Goal: Task Accomplishment & Management: Complete application form

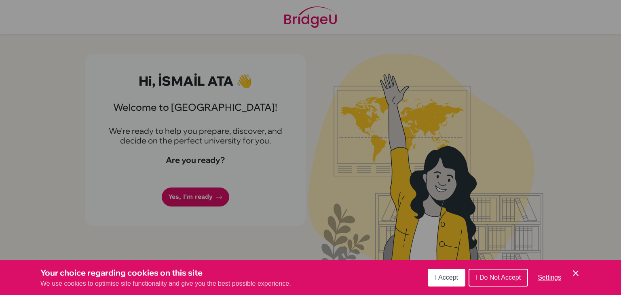
click at [482, 276] on span "I Do Not Accept" at bounding box center [498, 277] width 45 height 7
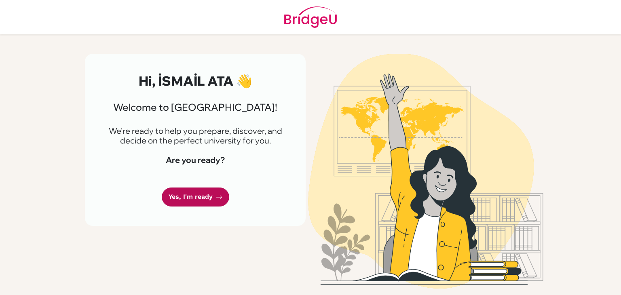
click at [176, 192] on link "Yes, I'm ready" at bounding box center [196, 197] width 68 height 19
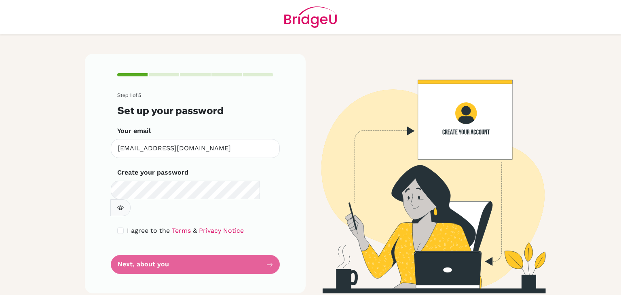
click at [131, 199] on button "button" at bounding box center [120, 207] width 20 height 17
click at [230, 252] on form "Step 1 of 5 Set up your password Your email [EMAIL_ADDRESS][DOMAIN_NAME] Invali…" at bounding box center [195, 184] width 156 height 182
click at [131, 199] on button "button" at bounding box center [120, 207] width 20 height 17
click at [242, 258] on div "Step 1 of 5 Set up your password Your email [EMAIL_ADDRESS][DOMAIN_NAME] Invali…" at bounding box center [195, 174] width 221 height 240
click at [243, 251] on form "Step 1 of 5 Set up your password Your email [EMAIL_ADDRESS][DOMAIN_NAME] Invali…" at bounding box center [195, 184] width 156 height 182
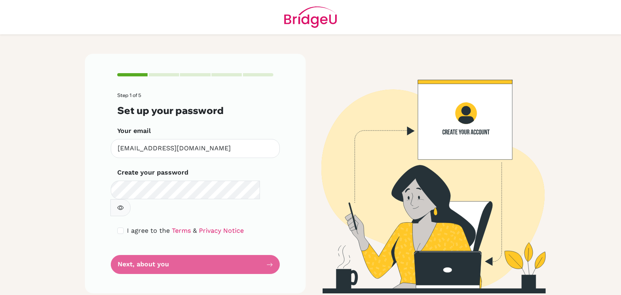
click at [244, 250] on form "Step 1 of 5 Set up your password Your email [EMAIL_ADDRESS][DOMAIN_NAME] Invali…" at bounding box center [195, 184] width 156 height 182
click at [296, 229] on div "Step 1 of 5 Set up your password Your email [EMAIL_ADDRESS][DOMAIN_NAME] Invali…" at bounding box center [195, 174] width 221 height 240
click at [276, 173] on div "Step 1 of 5 Set up your password Your email 257000@ogrenci.tedankara.k12.tr Inv…" at bounding box center [195, 174] width 221 height 240
click at [235, 245] on form "Step 1 of 5 Set up your password Your email 257000@ogrenci.tedankara.k12.tr Inv…" at bounding box center [195, 184] width 156 height 182
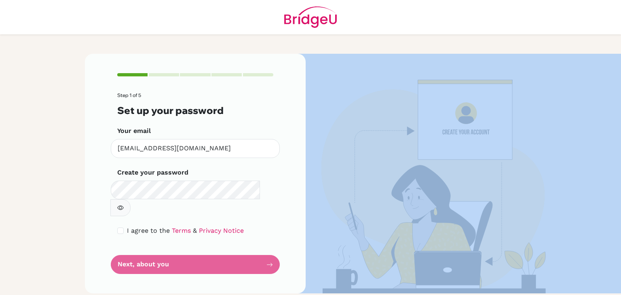
click at [235, 245] on form "Step 1 of 5 Set up your password Your email 257000@ogrenci.tedankara.k12.tr Inv…" at bounding box center [195, 184] width 156 height 182
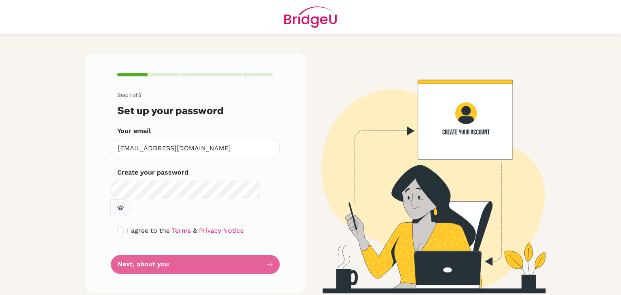
click at [236, 245] on form "Step 1 of 5 Set up your password Your email 257000@ogrenci.tedankara.k12.tr Inv…" at bounding box center [195, 184] width 156 height 182
click at [219, 246] on form "Step 1 of 5 Set up your password Your email [EMAIL_ADDRESS][DOMAIN_NAME] Invali…" at bounding box center [195, 184] width 156 height 182
click at [198, 199] on div "Make sure it's at least 6 characters" at bounding box center [195, 199] width 169 height 36
click at [124, 205] on icon "button" at bounding box center [120, 208] width 6 height 6
click at [123, 205] on icon "button" at bounding box center [120, 207] width 6 height 5
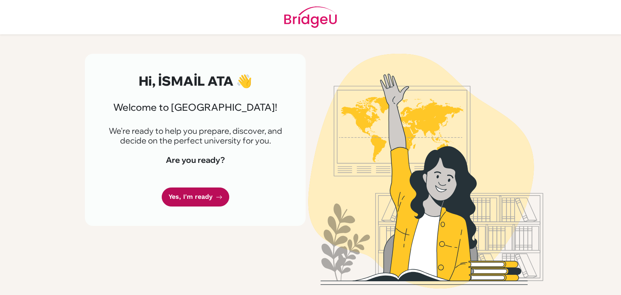
click at [217, 199] on icon at bounding box center [219, 197] width 6 height 6
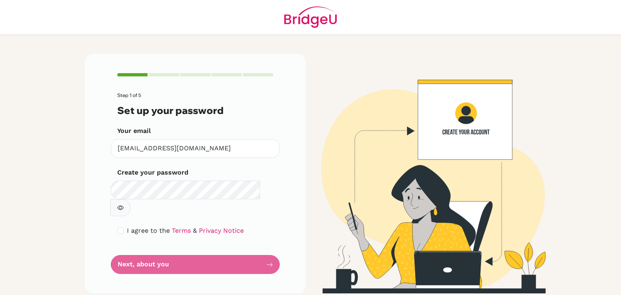
click at [270, 249] on form "Step 1 of 5 Set up your password Your email [EMAIL_ADDRESS][DOMAIN_NAME] Invali…" at bounding box center [195, 184] width 156 height 182
click at [240, 148] on input "[EMAIL_ADDRESS][DOMAIN_NAME]" at bounding box center [195, 148] width 169 height 19
click at [190, 233] on form "Step 1 of 5 Set up your password Your email [EMAIL_ADDRESS][DOMAIN_NAME] Invali…" at bounding box center [195, 184] width 156 height 182
click at [220, 149] on input "257000@ogrenci.tedankara.k12.tr" at bounding box center [195, 148] width 169 height 19
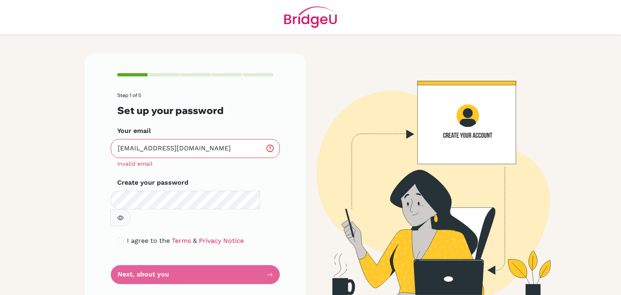
drag, startPoint x: 288, startPoint y: 103, endPoint x: 291, endPoint y: 110, distance: 7.4
click at [288, 103] on div "Step 1 of 5 Set up your password Your email 257000@ogrenci.tedankara.k12.tr Inv…" at bounding box center [195, 179] width 221 height 250
click at [236, 256] on form "Step 1 of 5 Set up your password Your email 257000@ogrenci.tedankara.k12.tr Inv…" at bounding box center [195, 189] width 156 height 192
click at [239, 153] on input "257000@ogrenci.tedankara.k12.tr" at bounding box center [195, 148] width 169 height 19
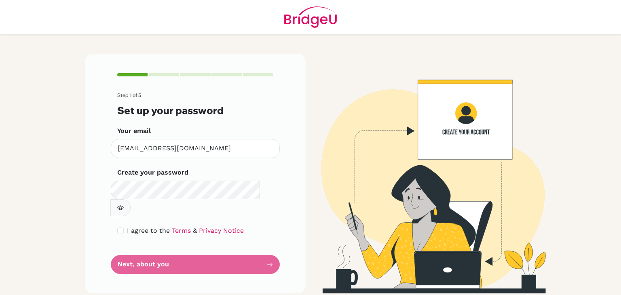
click at [188, 248] on form "Step 1 of 5 Set up your password Your email 257000@ogrenci.tedankara.k12.tr Inv…" at bounding box center [195, 184] width 156 height 182
click at [237, 148] on input "257000@ogrenci.tedankara.k12.tr" at bounding box center [195, 148] width 169 height 19
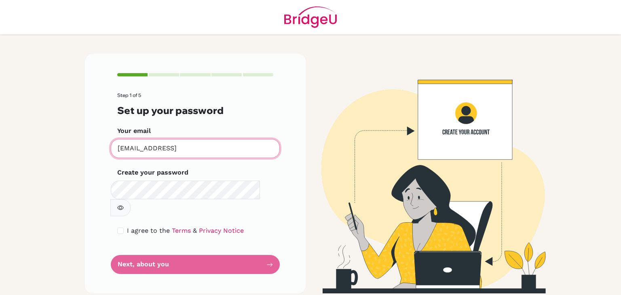
type input "257000@ogrenci.tedankara.k12.tr"
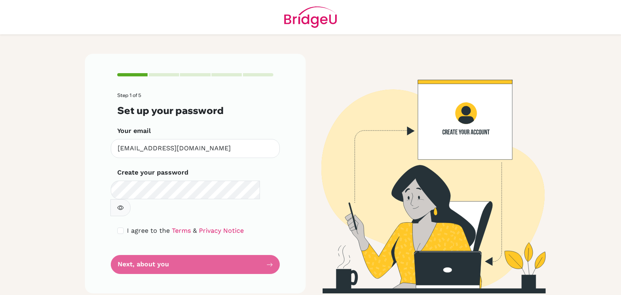
drag, startPoint x: 226, startPoint y: 246, endPoint x: 231, endPoint y: 243, distance: 6.0
click at [227, 245] on form "Step 1 of 5 Set up your password Your email 257000@ogrenci.tedankara.k12.tr Inv…" at bounding box center [195, 184] width 156 height 182
click at [275, 243] on div "Step 1 of 5 Set up your password Your email 257000@ogrenci.tedankara.k12.tr Inv…" at bounding box center [195, 174] width 221 height 240
click at [268, 252] on form "Step 1 of 5 Set up your password Your email 257000@ogrenci.tedankara.k12.tr Inv…" at bounding box center [195, 184] width 156 height 182
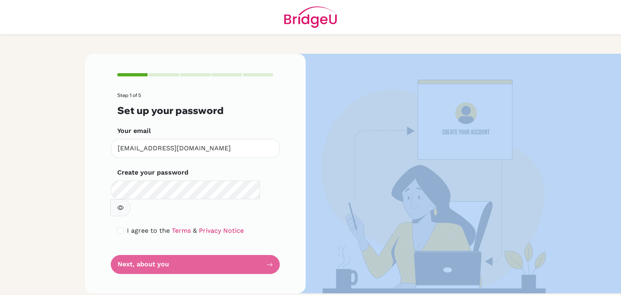
click at [268, 251] on form "Step 1 of 5 Set up your password Your email 257000@ogrenci.tedankara.k12.tr Inv…" at bounding box center [195, 184] width 156 height 182
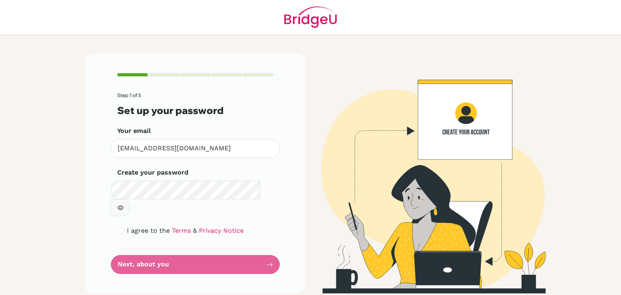
click at [266, 250] on form "Step 1 of 5 Set up your password Your email 257000@ogrenci.tedankara.k12.tr Inv…" at bounding box center [195, 184] width 156 height 182
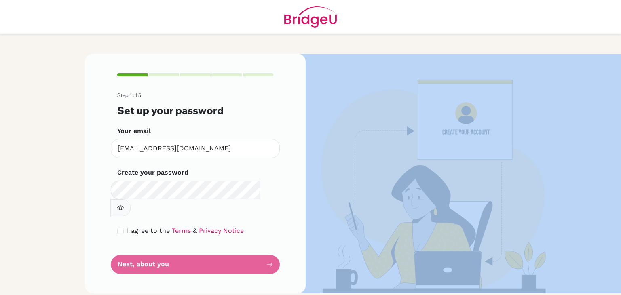
click at [266, 249] on form "Step 1 of 5 Set up your password Your email 257000@ogrenci.tedankara.k12.tr Inv…" at bounding box center [195, 184] width 156 height 182
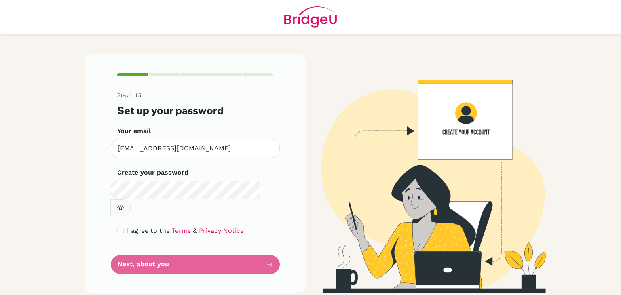
click at [269, 247] on form "Step 1 of 5 Set up your password Your email 257000@ogrenci.tedankara.k12.tr Inv…" at bounding box center [195, 184] width 156 height 182
click at [270, 246] on form "Step 1 of 5 Set up your password Your email 257000@ogrenci.tedankara.k12.tr Inv…" at bounding box center [195, 184] width 156 height 182
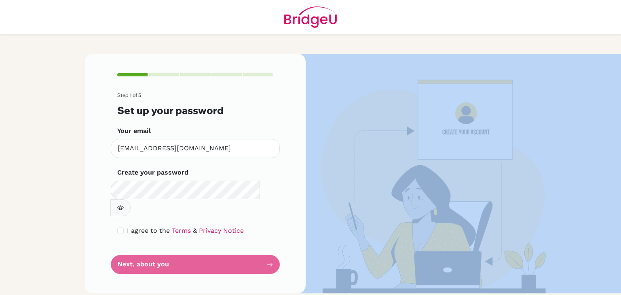
click at [270, 246] on form "Step 1 of 5 Set up your password Your email 257000@ogrenci.tedankara.k12.tr Inv…" at bounding box center [195, 184] width 156 height 182
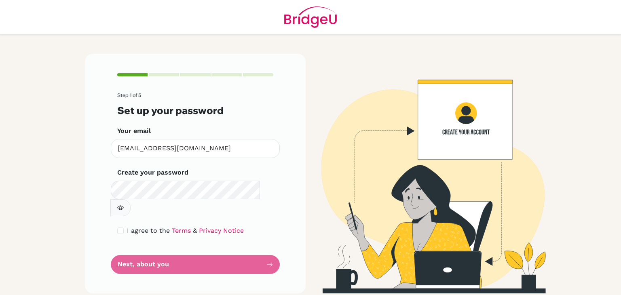
click at [271, 247] on form "Step 1 of 5 Set up your password Your email 257000@ogrenci.tedankara.k12.tr Inv…" at bounding box center [195, 184] width 156 height 182
click at [271, 246] on form "Step 1 of 5 Set up your password Your email 257000@ogrenci.tedankara.k12.tr Inv…" at bounding box center [195, 184] width 156 height 182
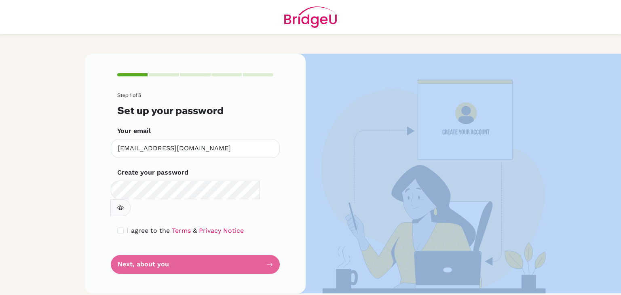
click at [271, 246] on form "Step 1 of 5 Set up your password Your email 257000@ogrenci.tedankara.k12.tr Inv…" at bounding box center [195, 184] width 156 height 182
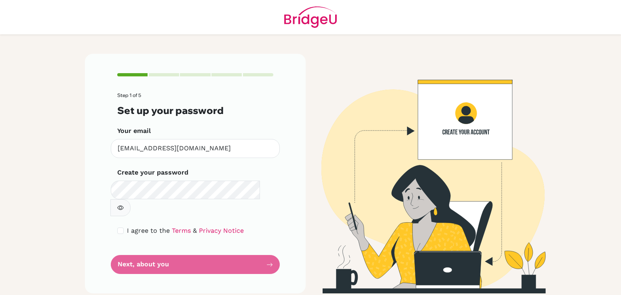
click at [271, 245] on form "Step 1 of 5 Set up your password Your email 257000@ogrenci.tedankara.k12.tr Inv…" at bounding box center [195, 184] width 156 height 182
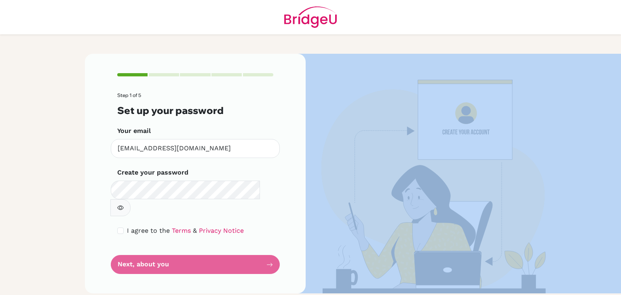
click at [272, 245] on form "Step 1 of 5 Set up your password Your email 257000@ogrenci.tedankara.k12.tr Inv…" at bounding box center [195, 184] width 156 height 182
